Goal: Task Accomplishment & Management: Complete application form

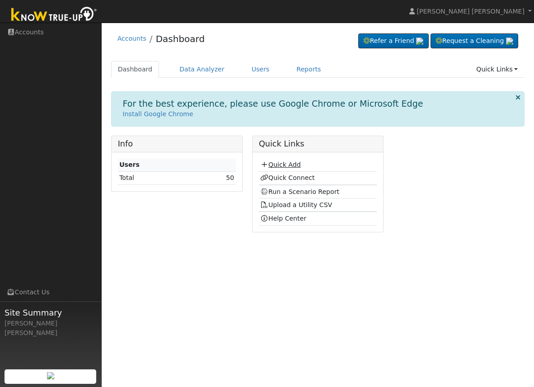
click at [281, 165] on link "Quick Add" at bounding box center [280, 164] width 40 height 7
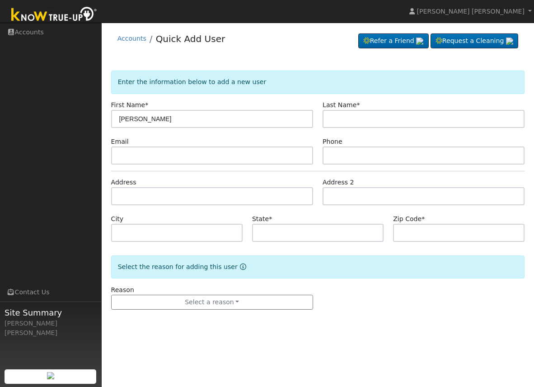
type input "Russ"
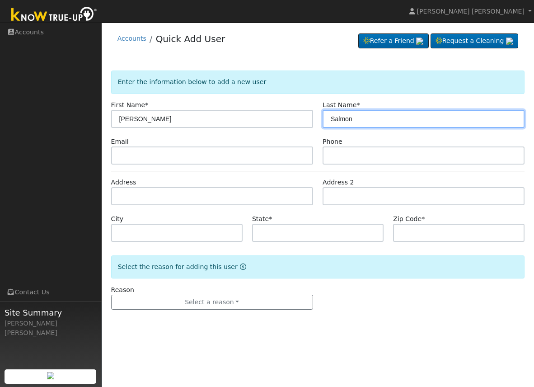
type input "Salmon"
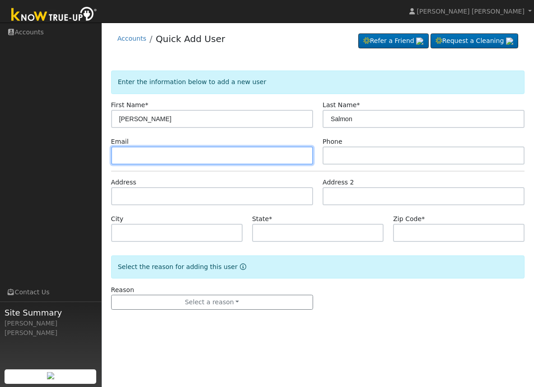
click at [177, 154] on input "text" at bounding box center [212, 155] width 202 height 18
type input "[EMAIL_ADDRESS][DOMAIN_NAME]"
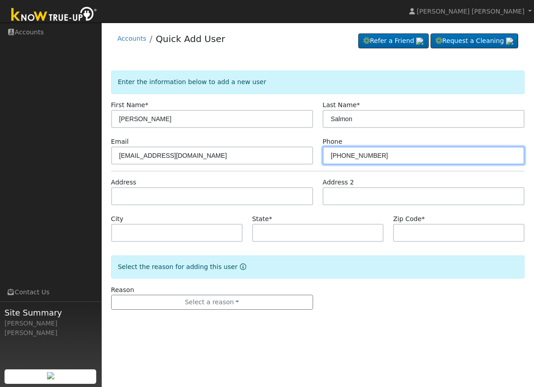
type input "925-285-4691"
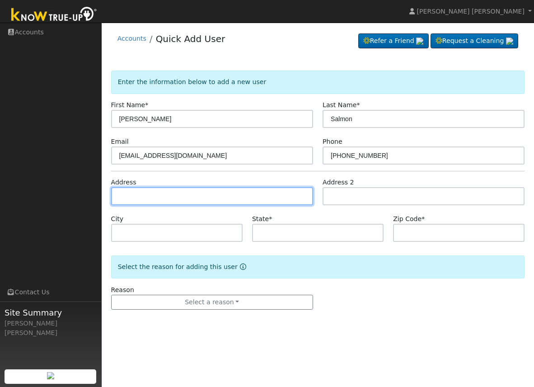
click at [200, 202] on input "text" at bounding box center [212, 196] width 202 height 18
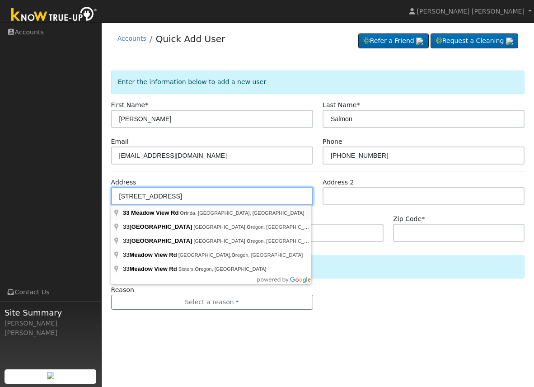
type input "33 Meadow View Road"
type input "Orinda"
type input "CA"
type input "94563"
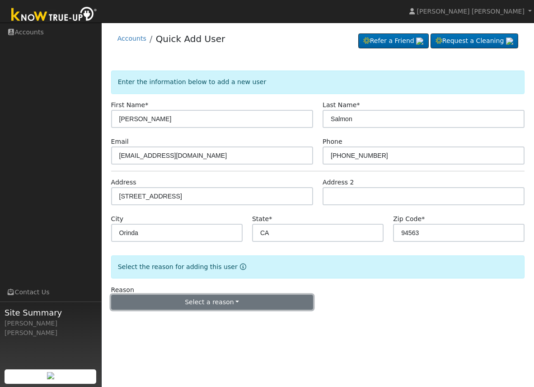
click at [210, 298] on button "Select a reason" at bounding box center [212, 302] width 202 height 15
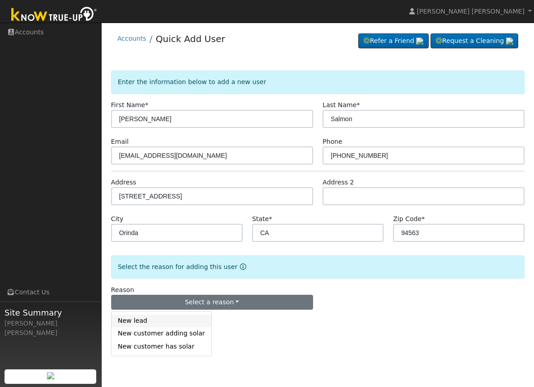
click at [200, 318] on link "New lead" at bounding box center [162, 321] width 100 height 13
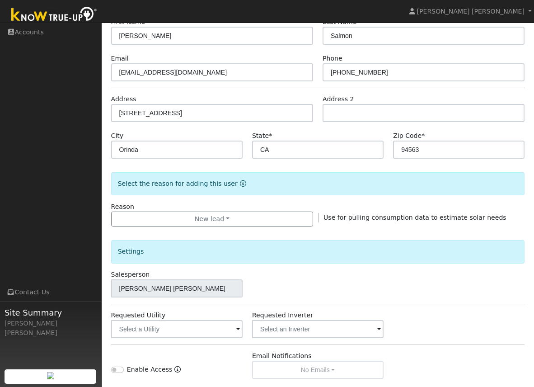
scroll to position [198, 0]
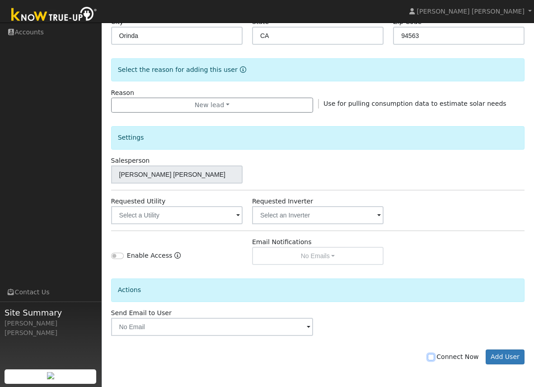
click at [434, 358] on input "Connect Now" at bounding box center [431, 357] width 6 height 6
checkbox input "true"
click at [507, 359] on button "Add User" at bounding box center [505, 356] width 39 height 15
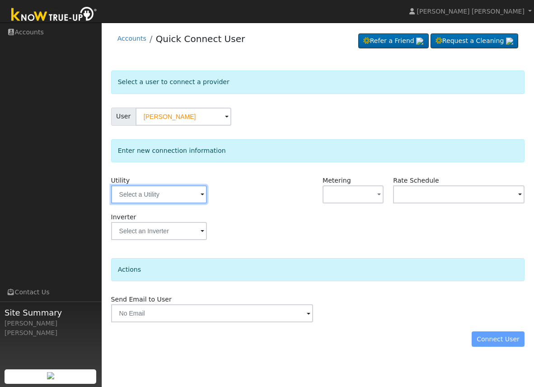
click at [158, 199] on input "text" at bounding box center [159, 194] width 96 height 18
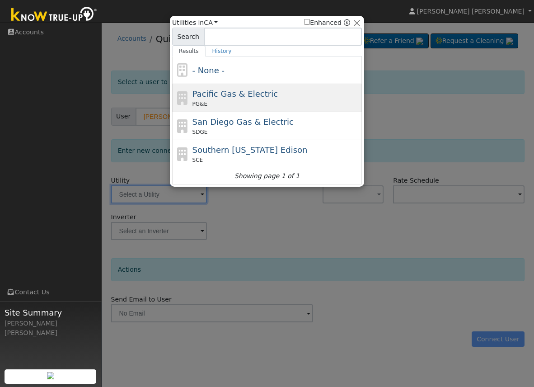
click at [232, 104] on div "PG&E" at bounding box center [277, 104] width 168 height 8
type input "PG&E"
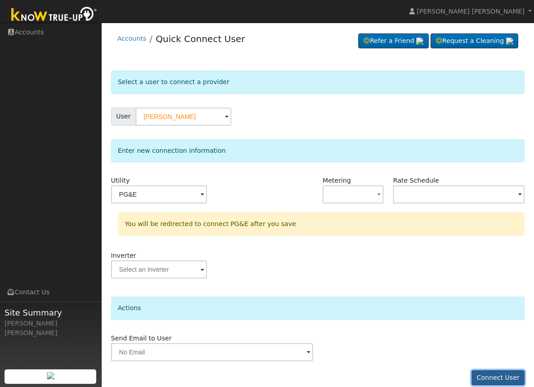
click at [495, 377] on button "Connect User" at bounding box center [498, 377] width 53 height 15
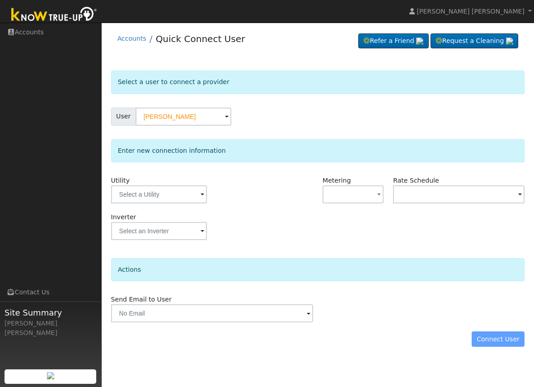
click at [498, 339] on div "Connect User" at bounding box center [318, 338] width 424 height 15
click at [506, 335] on div "Connect User" at bounding box center [318, 338] width 424 height 15
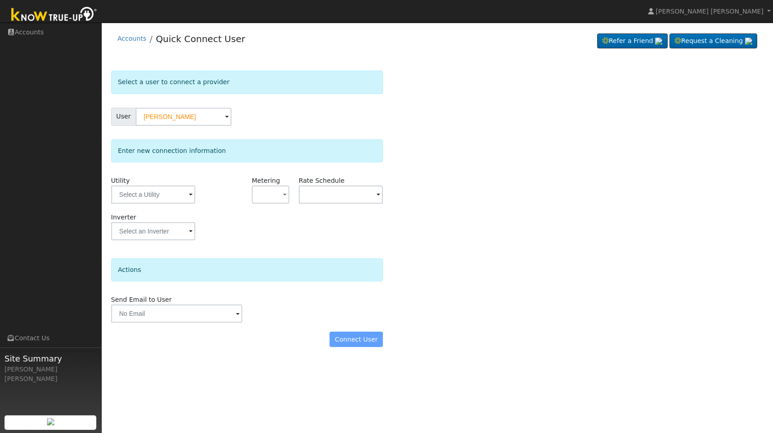
click at [225, 115] on span at bounding box center [227, 117] width 4 height 10
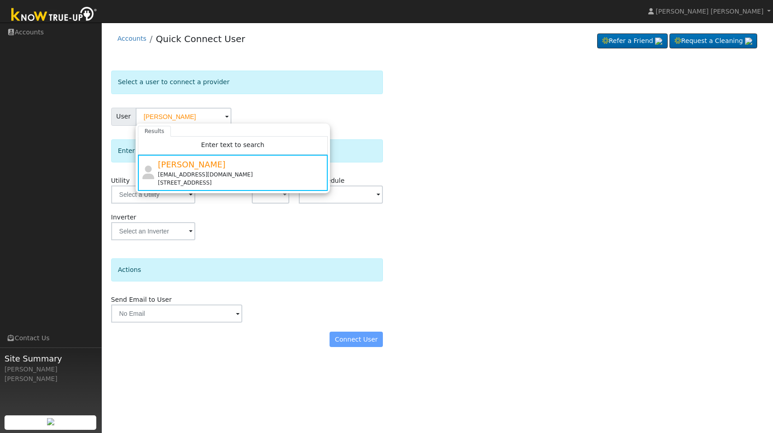
click at [255, 98] on form "Select a user to connect a provider User Russ Salmon Results Enter text to sear…" at bounding box center [247, 213] width 272 height 285
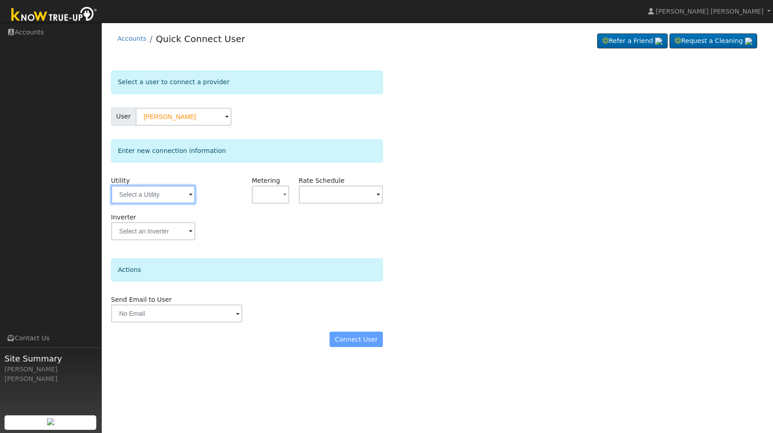
click at [170, 195] on input "text" at bounding box center [153, 194] width 84 height 18
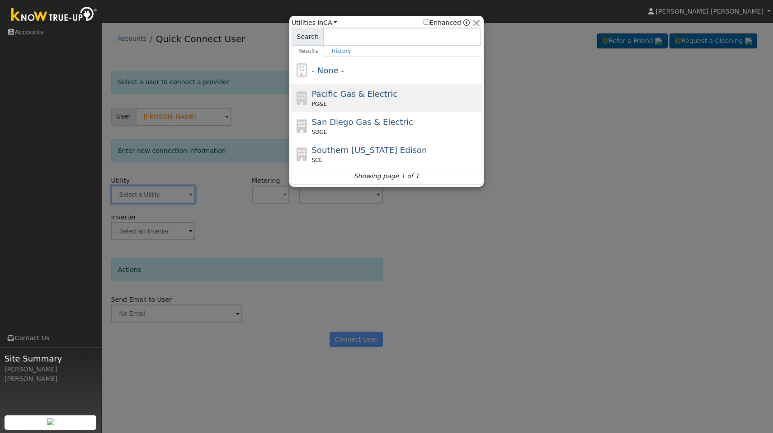
click at [305, 99] on icon at bounding box center [301, 98] width 15 height 14
type input "PG&E"
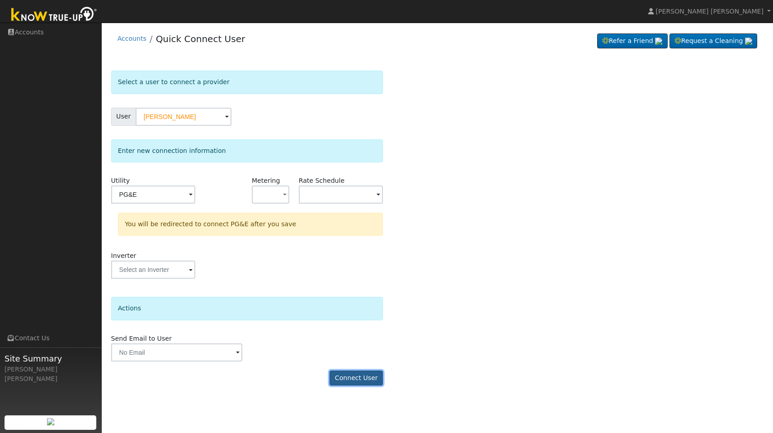
click at [360, 379] on button "Connect User" at bounding box center [356, 377] width 53 height 15
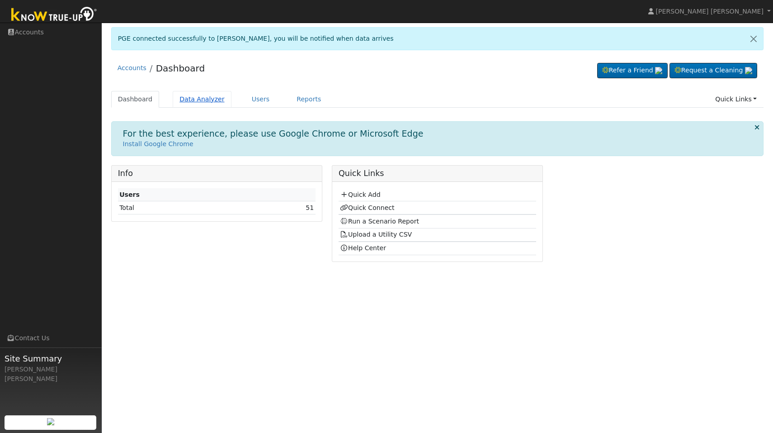
click at [207, 99] on link "Data Analyzer" at bounding box center [202, 99] width 59 height 17
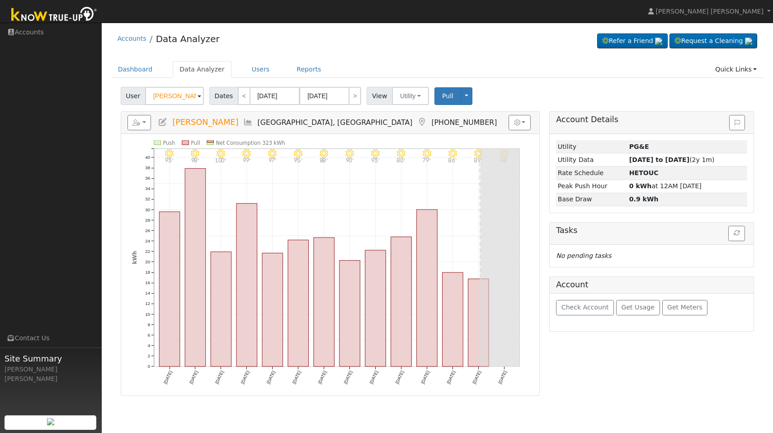
drag, startPoint x: 193, startPoint y: 97, endPoint x: 144, endPoint y: 90, distance: 49.7
click at [145, 92] on input "Dustin Hoke" at bounding box center [174, 96] width 59 height 18
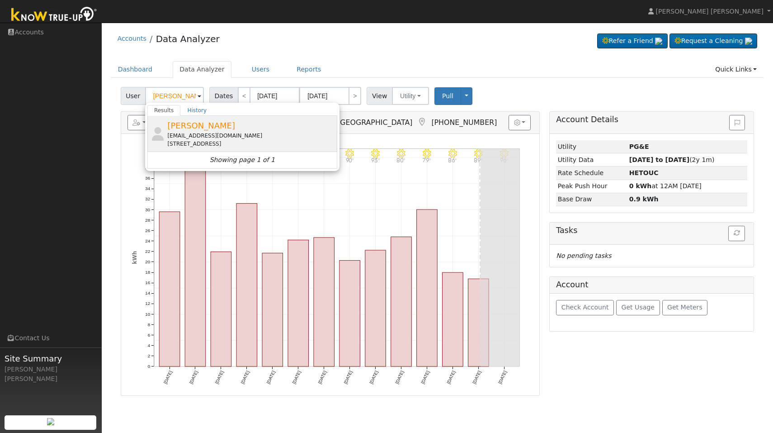
click at [178, 130] on span "Russ Salmon" at bounding box center [201, 125] width 68 height 9
type input "Russ Salmon"
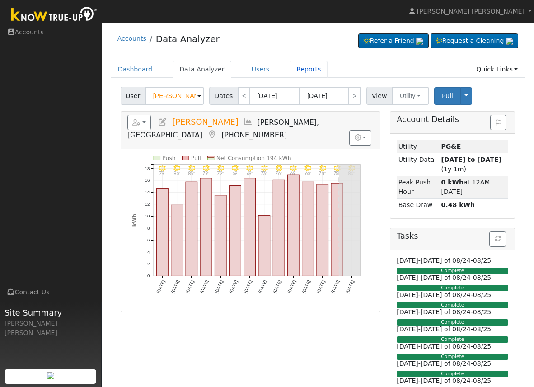
click at [304, 70] on link "Reports" at bounding box center [309, 69] width 38 height 17
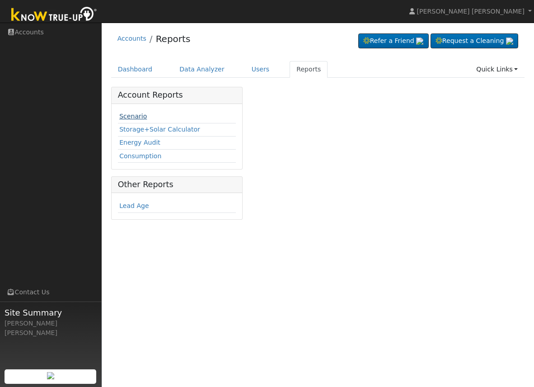
click at [129, 115] on link "Scenario" at bounding box center [133, 116] width 28 height 7
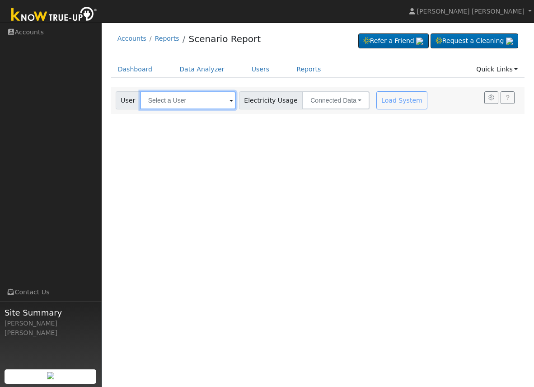
click at [218, 102] on input "text" at bounding box center [188, 100] width 96 height 18
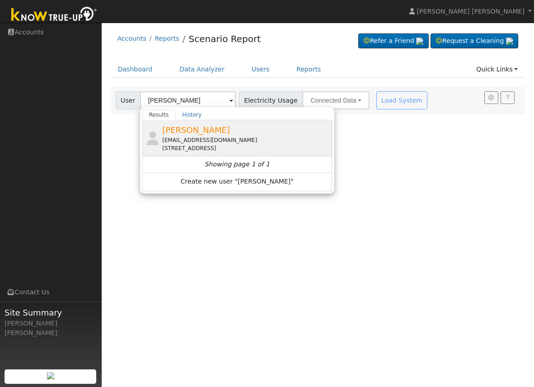
click at [208, 127] on span "[PERSON_NAME]" at bounding box center [196, 129] width 68 height 9
type input "[PERSON_NAME]"
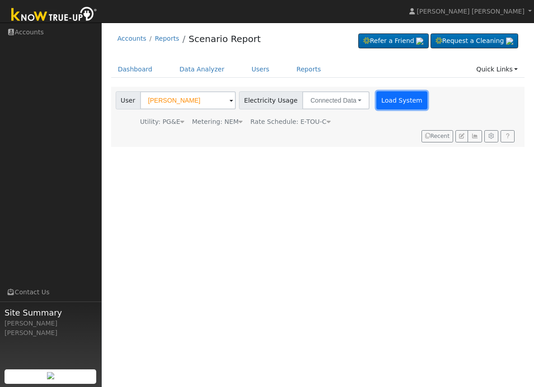
click at [380, 102] on button "Load System" at bounding box center [403, 100] width 52 height 18
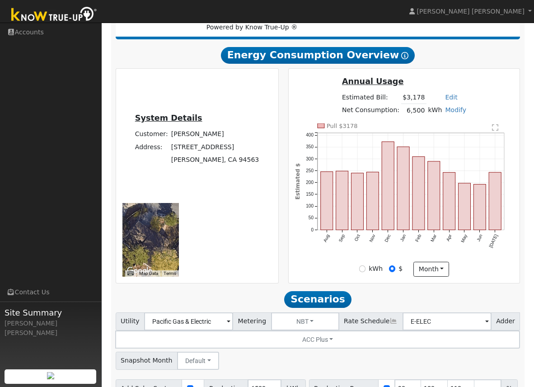
scroll to position [145, 0]
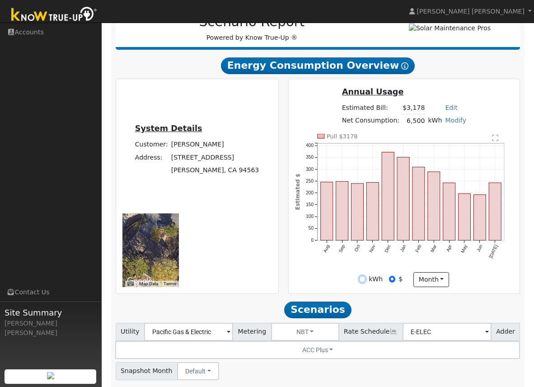
click at [363, 282] on input "kWh" at bounding box center [362, 279] width 6 height 6
radio input "true"
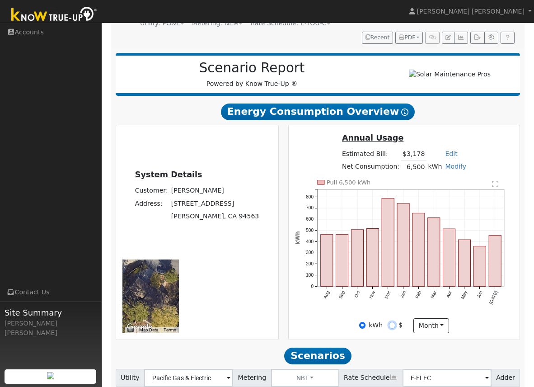
click at [393, 328] on input "$" at bounding box center [392, 325] width 6 height 6
radio input "true"
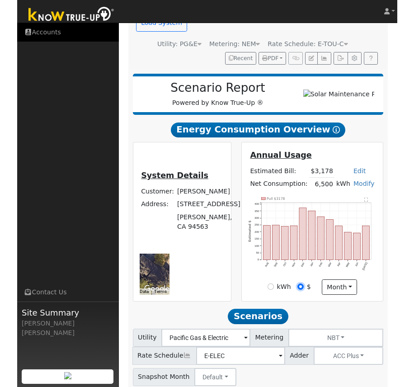
scroll to position [114, 0]
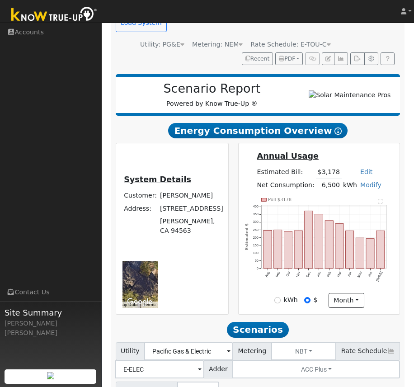
click at [260, 282] on icon "Pull $3178 Aug Sep Oct Nov Dec Jan Feb Mar Apr May Jun Jul 0 50 100 150 200 250…" at bounding box center [319, 245] width 149 height 94
click at [277, 300] on input "kWh" at bounding box center [277, 300] width 6 height 6
radio input "true"
click at [307, 301] on input "$" at bounding box center [307, 300] width 6 height 6
radio input "true"
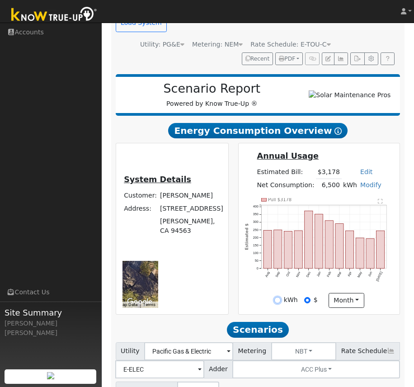
click at [278, 301] on input "kWh" at bounding box center [277, 300] width 6 height 6
radio input "true"
radio input "false"
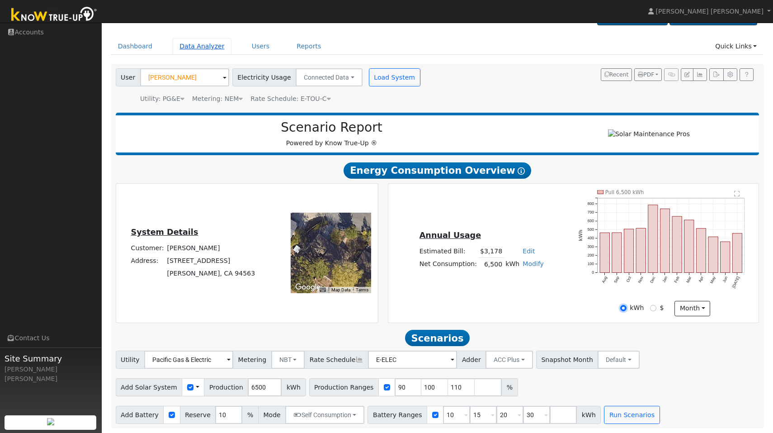
scroll to position [0, 0]
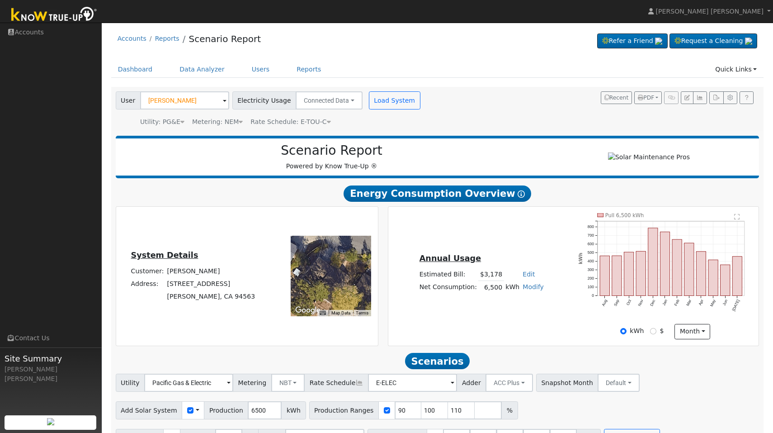
click at [226, 101] on span at bounding box center [225, 101] width 4 height 10
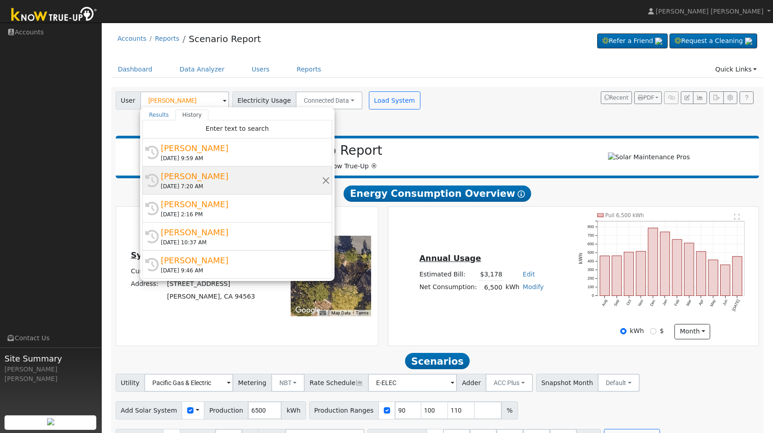
click at [192, 178] on div "Amy Sheridan" at bounding box center [241, 176] width 161 height 12
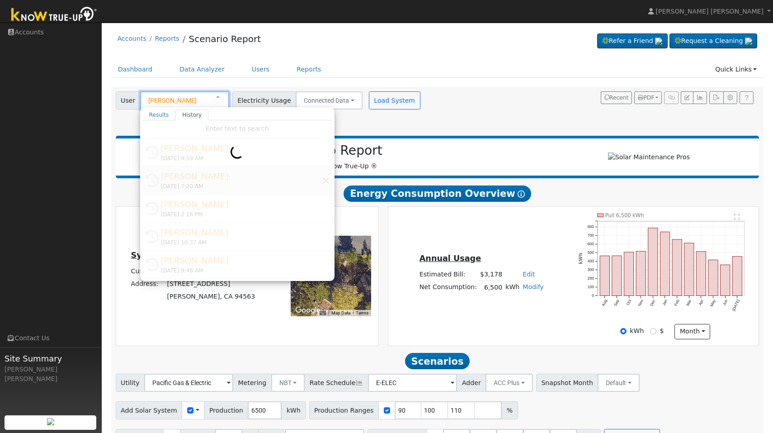
type input "Amy Sheridan"
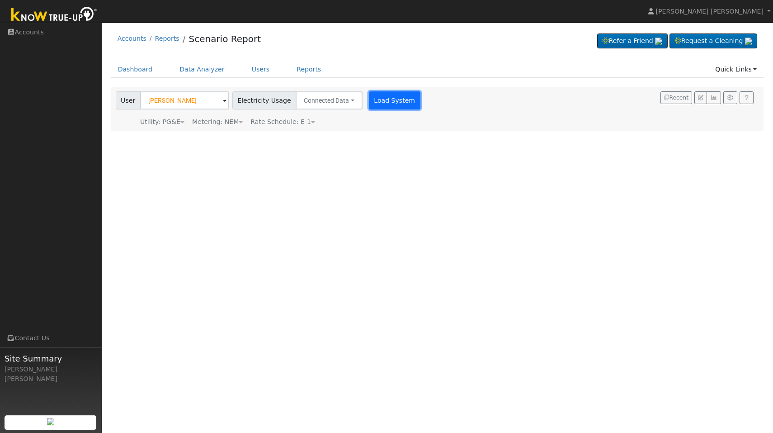
click at [380, 104] on button "Load System" at bounding box center [395, 100] width 52 height 18
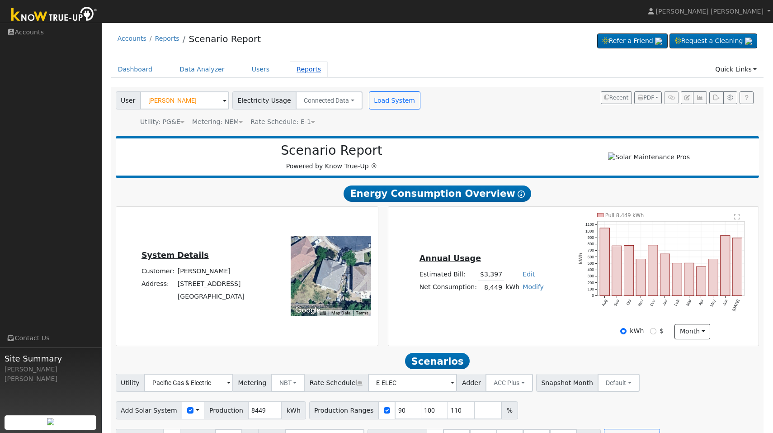
click at [304, 71] on link "Reports" at bounding box center [309, 69] width 38 height 17
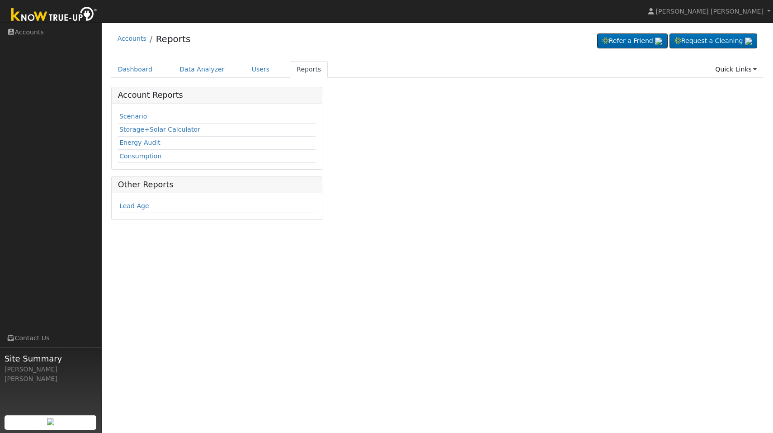
click at [155, 156] on link "Consumption" at bounding box center [140, 155] width 42 height 7
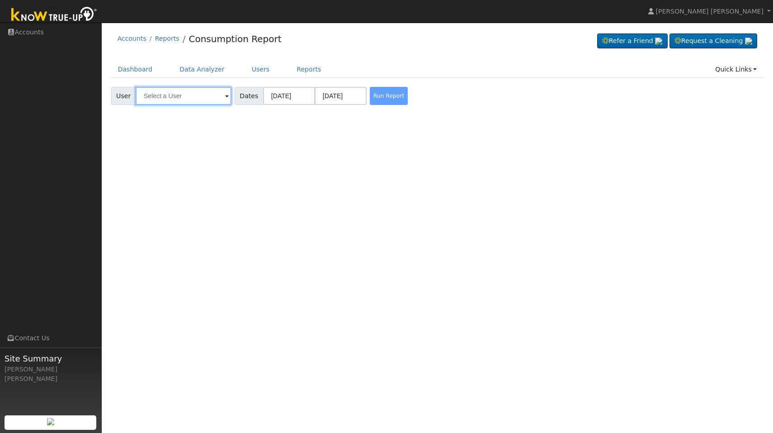
click at [171, 100] on input "text" at bounding box center [184, 96] width 96 height 18
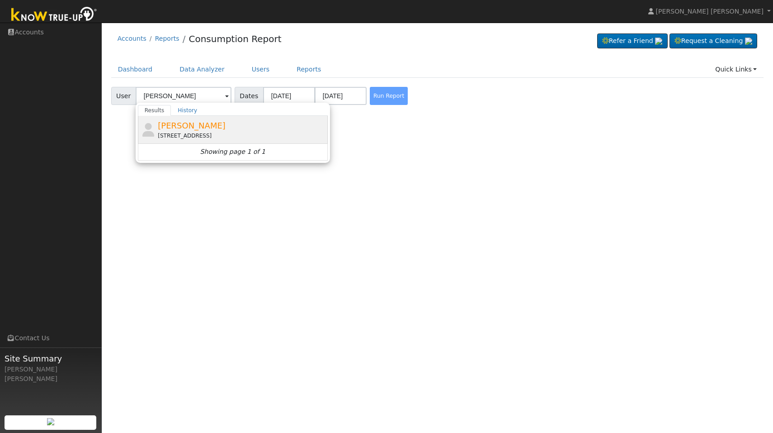
click at [173, 122] on span "Amy Sheridan" at bounding box center [192, 125] width 68 height 9
type input "Amy Sheridan"
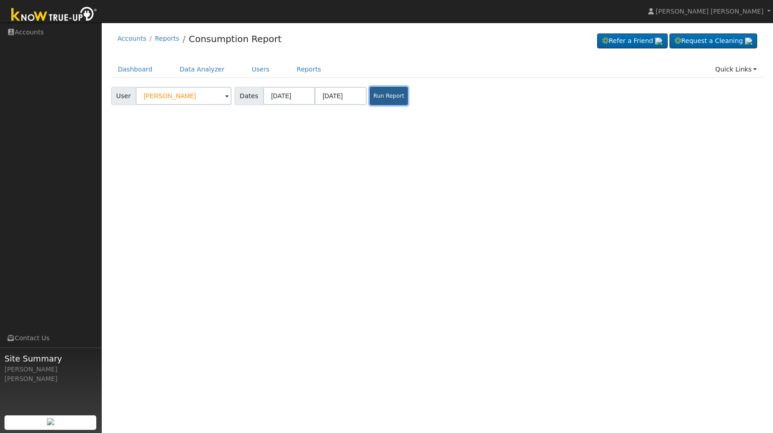
click at [382, 102] on button "Run Report" at bounding box center [389, 96] width 38 height 18
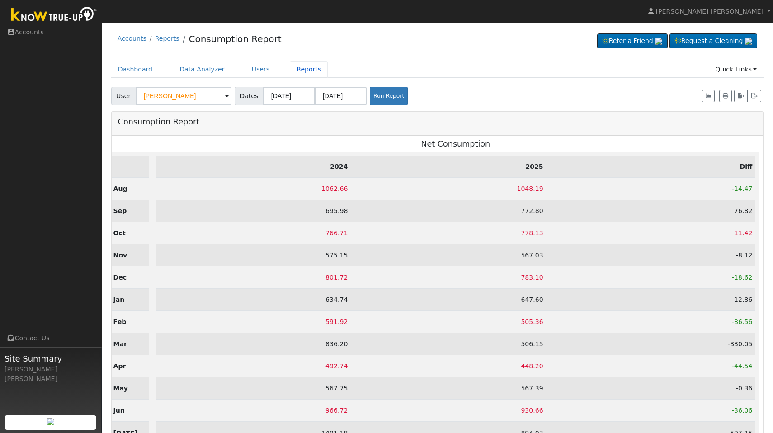
click at [301, 70] on link "Reports" at bounding box center [309, 69] width 38 height 17
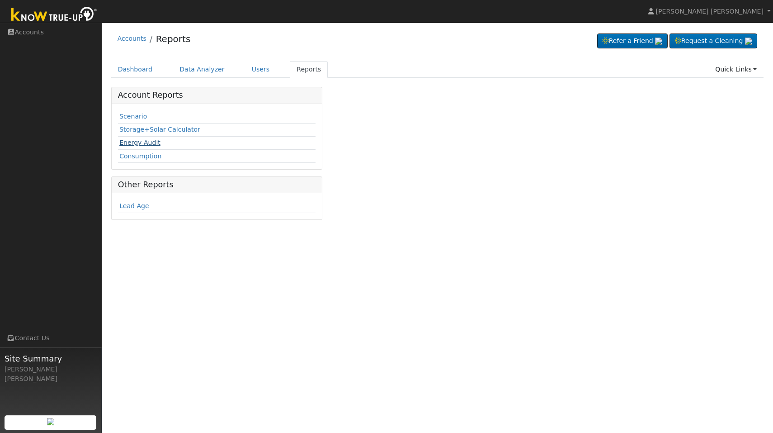
click at [153, 145] on link "Energy Audit" at bounding box center [139, 142] width 41 height 7
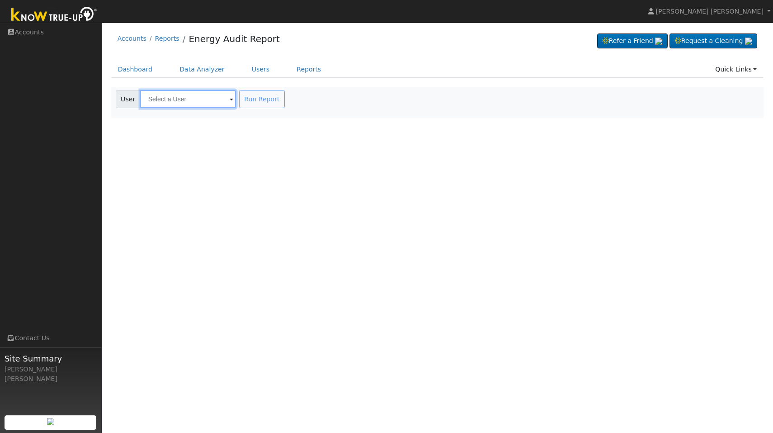
click at [179, 103] on input "text" at bounding box center [188, 99] width 96 height 18
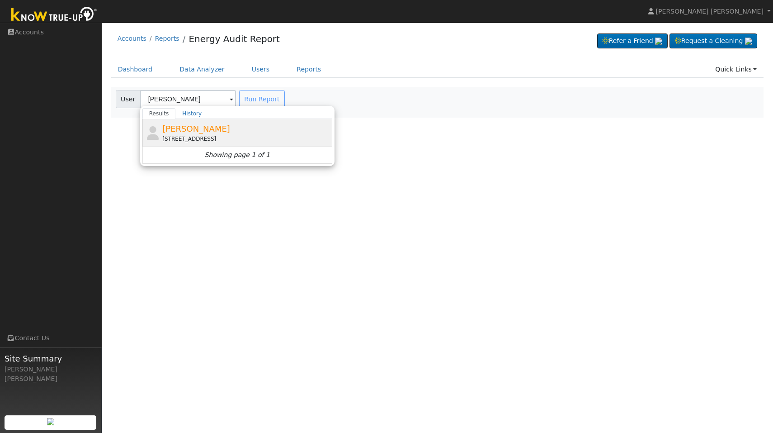
click at [189, 127] on span "Amy Sheridan" at bounding box center [196, 128] width 68 height 9
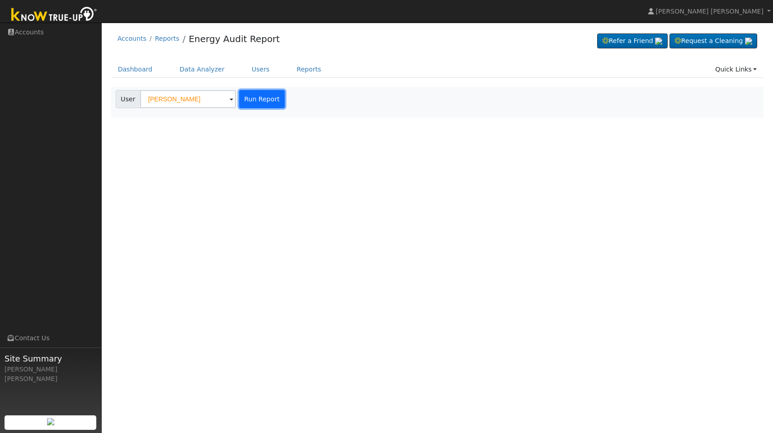
click at [239, 100] on button "Run Report" at bounding box center [262, 99] width 46 height 18
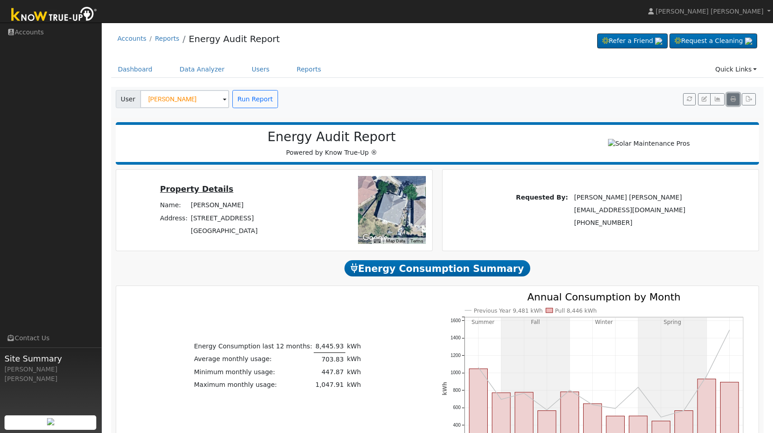
click at [735, 104] on button "button" at bounding box center [733, 99] width 13 height 13
click at [226, 100] on span at bounding box center [225, 99] width 4 height 10
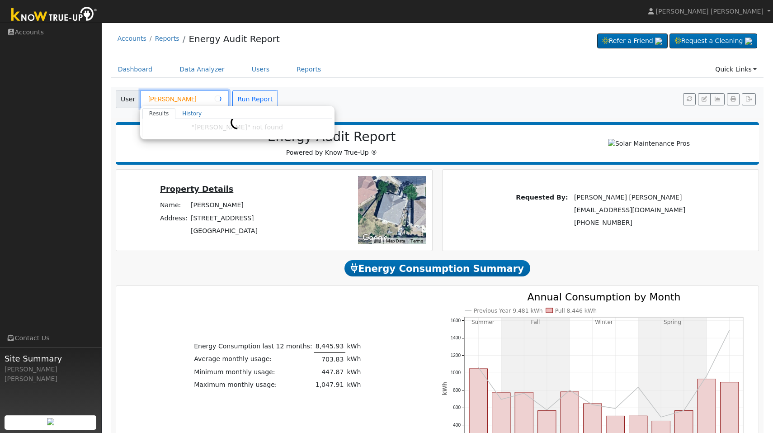
type input "Russ Salmon"
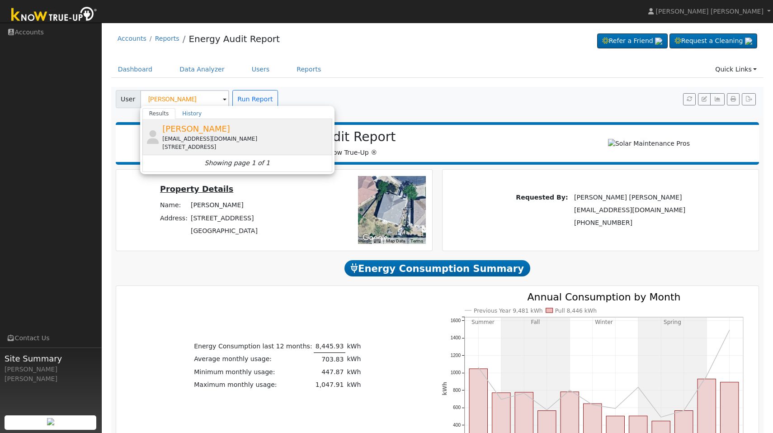
click at [212, 130] on div "Russ Salmon rcsalmon@comcast.net 33 Meadow View Road, Orinda, CA 94563" at bounding box center [246, 137] width 168 height 28
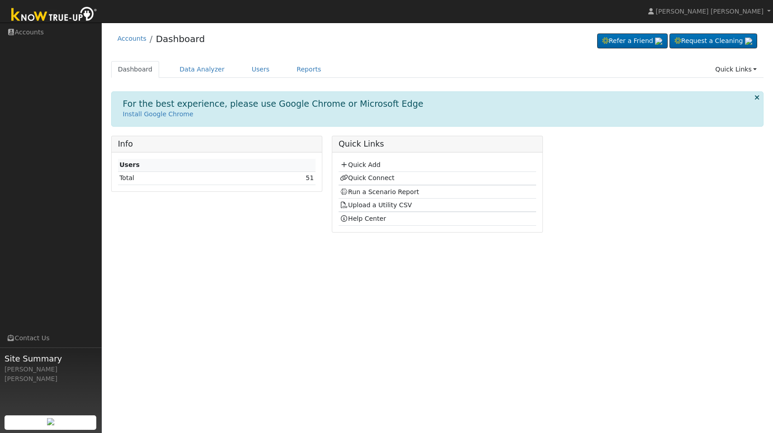
click at [59, 19] on img at bounding box center [54, 15] width 95 height 20
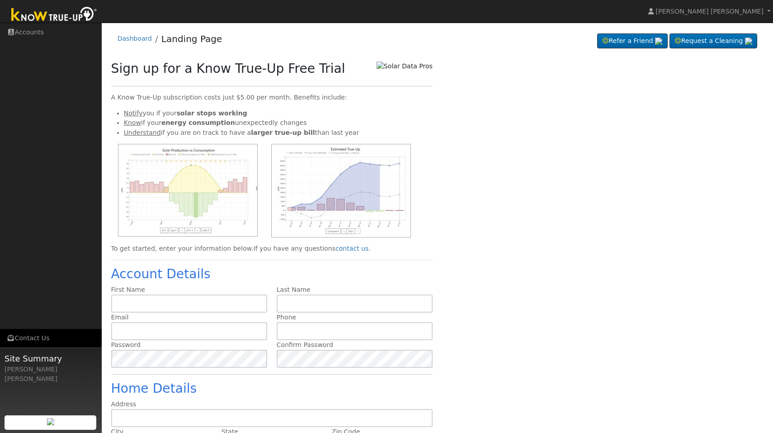
click at [23, 337] on link "Contact Us" at bounding box center [51, 338] width 102 height 19
click at [42, 339] on link "Contact Us" at bounding box center [51, 338] width 102 height 19
click at [528, 130] on div "Sign up for a Know True-Up Free Trial A Know True-Up subscription costs just $5…" at bounding box center [437, 278] width 662 height 434
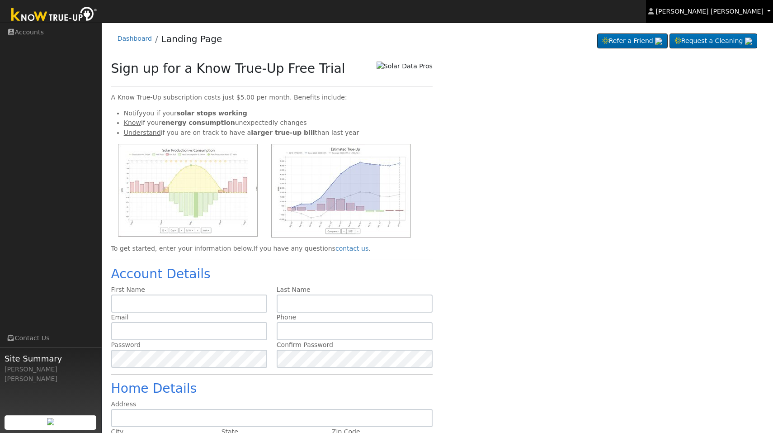
click at [721, 13] on span "[PERSON_NAME] [PERSON_NAME]" at bounding box center [710, 11] width 108 height 7
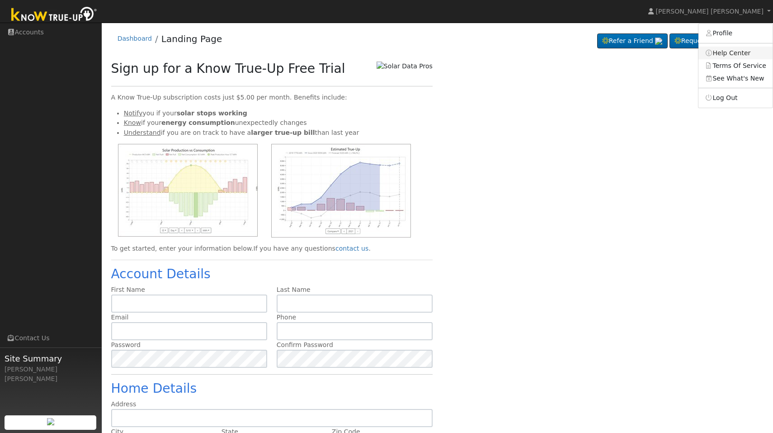
click at [719, 52] on link "Help Center" at bounding box center [735, 53] width 74 height 13
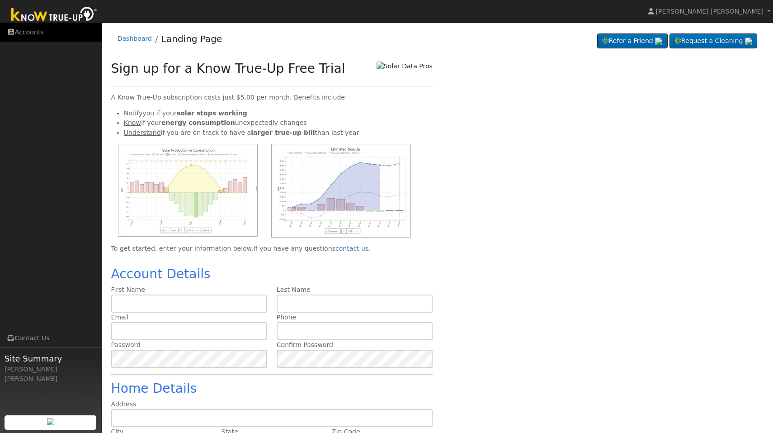
click at [32, 31] on link "Accounts" at bounding box center [51, 32] width 102 height 19
